Goal: Transaction & Acquisition: Download file/media

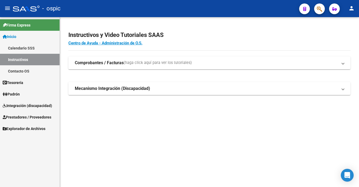
click at [17, 116] on span "Prestadores / Proveedores" at bounding box center [27, 117] width 49 height 6
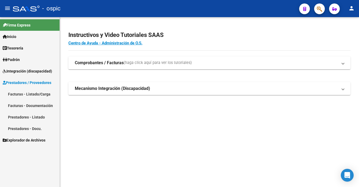
click at [30, 95] on link "Facturas - Listado/Carga" at bounding box center [30, 93] width 60 height 11
click at [39, 96] on link "Facturas - Listado/Carga" at bounding box center [30, 93] width 60 height 11
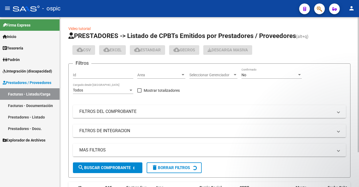
click at [259, 78] on div "No Confirmado" at bounding box center [271, 73] width 60 height 11
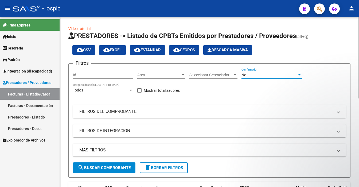
click at [297, 75] on div at bounding box center [299, 75] width 5 height 4
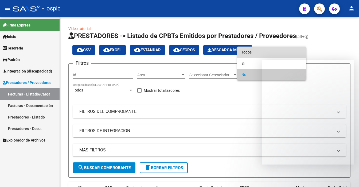
click at [281, 53] on span "Todos" at bounding box center [271, 51] width 60 height 11
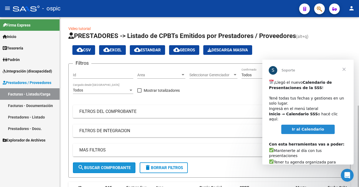
click at [103, 170] on button "search Buscar Comprobante" at bounding box center [104, 167] width 63 height 11
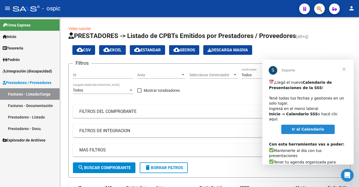
click at [342, 67] on span "Cerrar" at bounding box center [343, 69] width 19 height 19
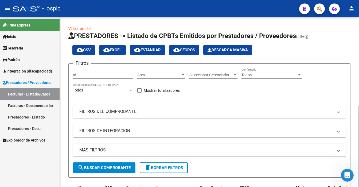
scroll to position [169, 0]
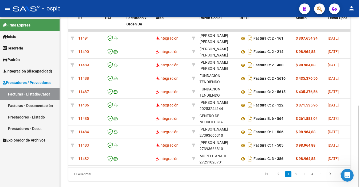
click at [358, 120] on div at bounding box center [358, 102] width 1 height 170
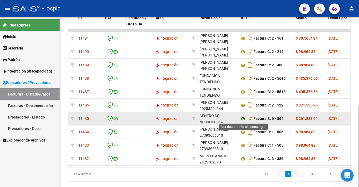
click at [242, 117] on icon at bounding box center [243, 118] width 7 height 6
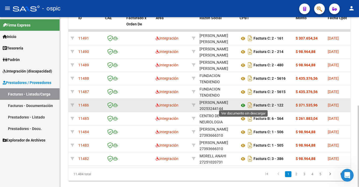
click at [241, 105] on icon at bounding box center [243, 105] width 7 height 6
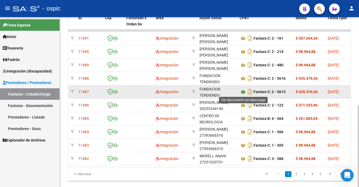
click at [241, 90] on icon at bounding box center [243, 92] width 7 height 6
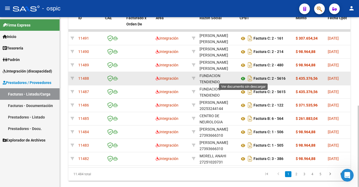
click at [243, 78] on icon at bounding box center [243, 78] width 7 height 6
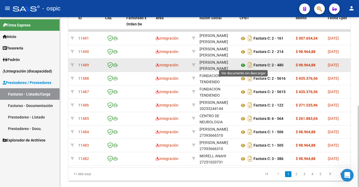
click at [243, 63] on icon at bounding box center [243, 65] width 7 height 6
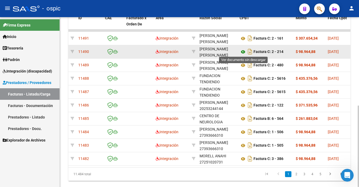
click at [244, 49] on icon at bounding box center [243, 52] width 7 height 6
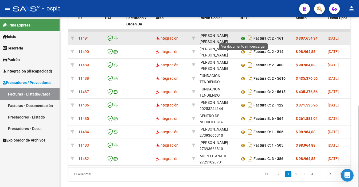
click at [243, 38] on icon at bounding box center [243, 38] width 7 height 6
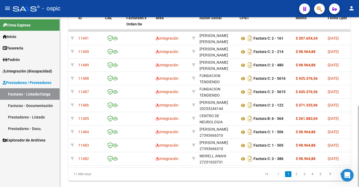
scroll to position [167, 0]
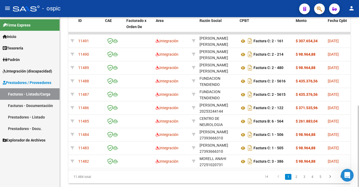
click at [359, 106] on div at bounding box center [358, 146] width 1 height 81
